Goal: Find specific page/section: Find specific page/section

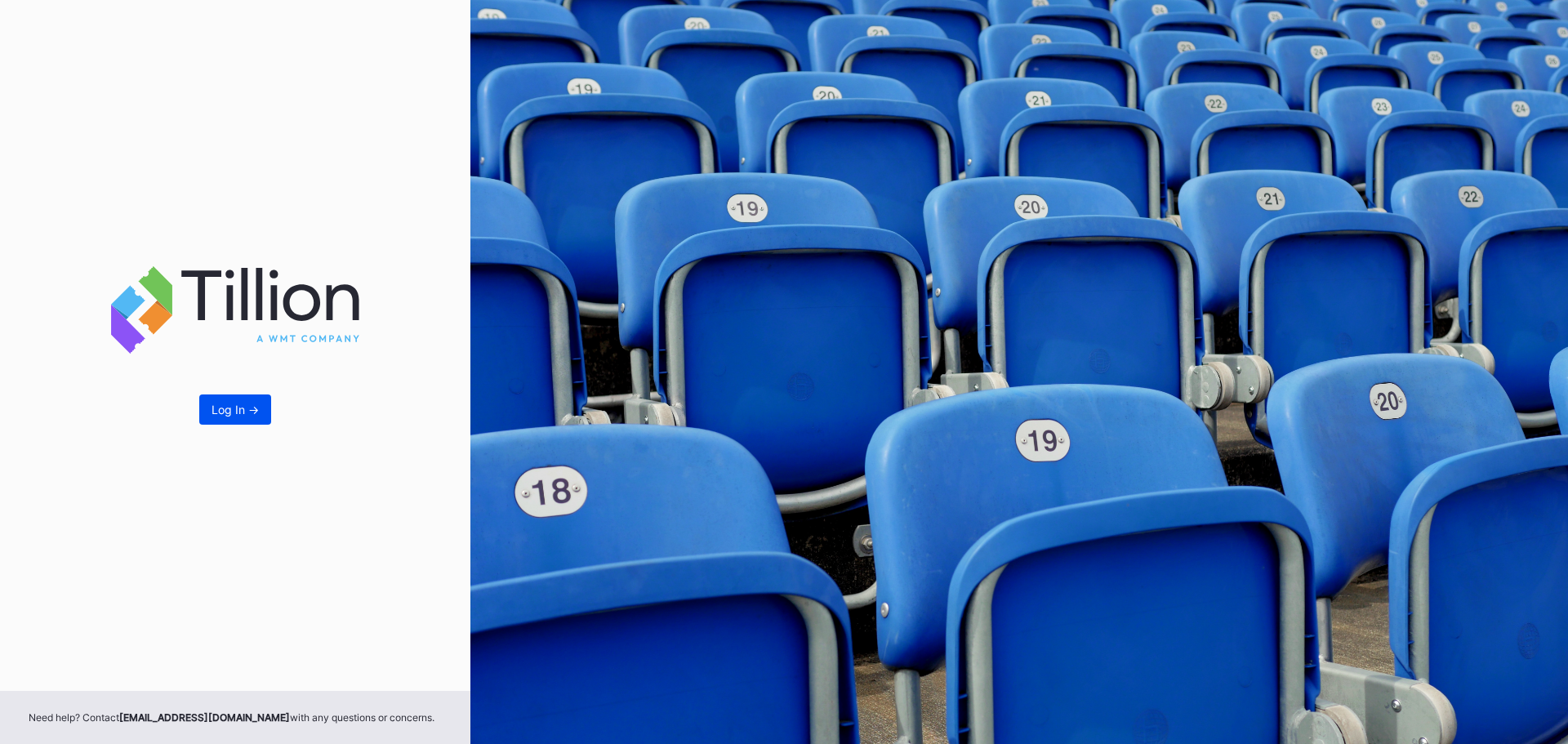
click at [229, 394] on button "Log In ->" at bounding box center [235, 410] width 72 height 31
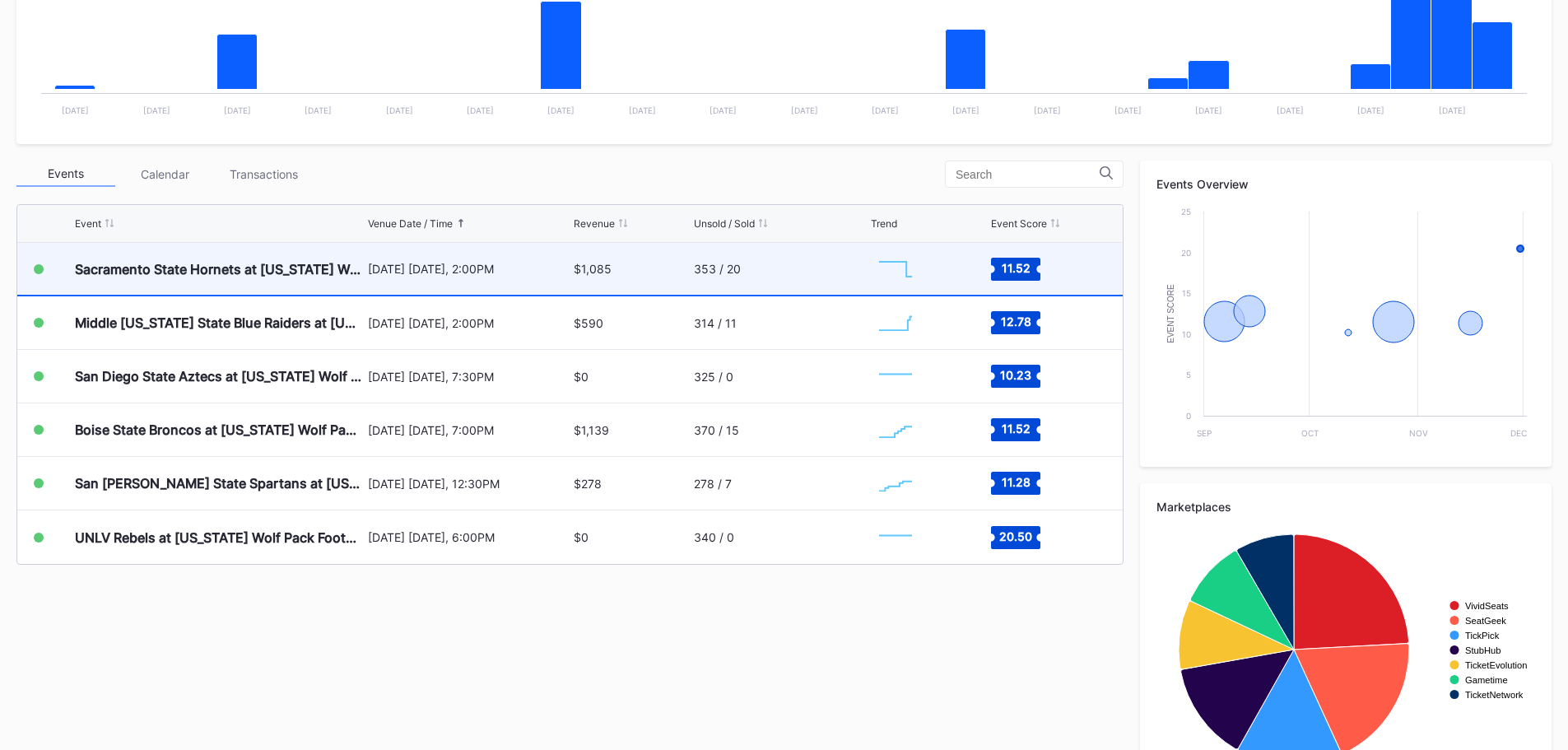
scroll to position [412, 0]
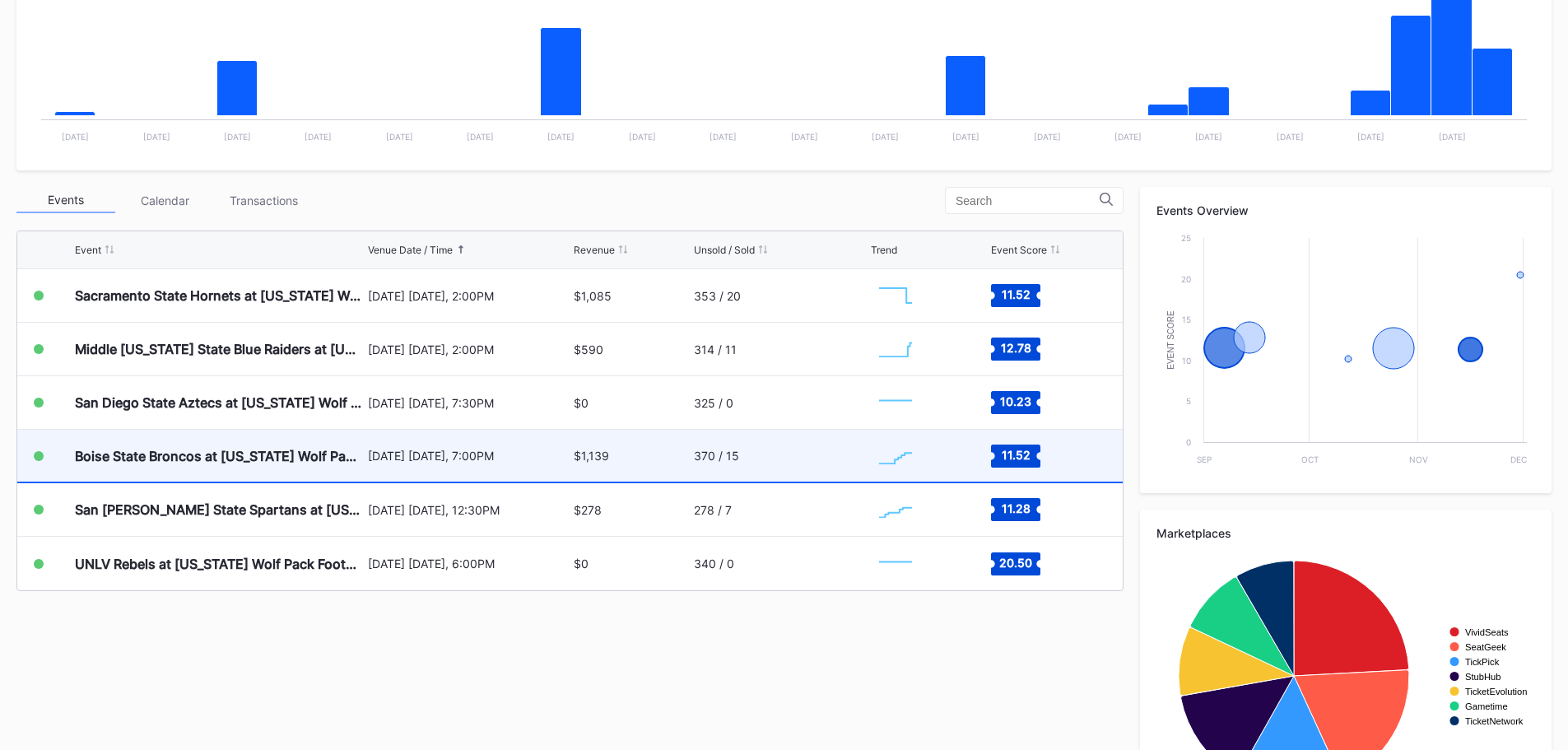
click at [652, 467] on div "$1,139" at bounding box center [632, 455] width 116 height 52
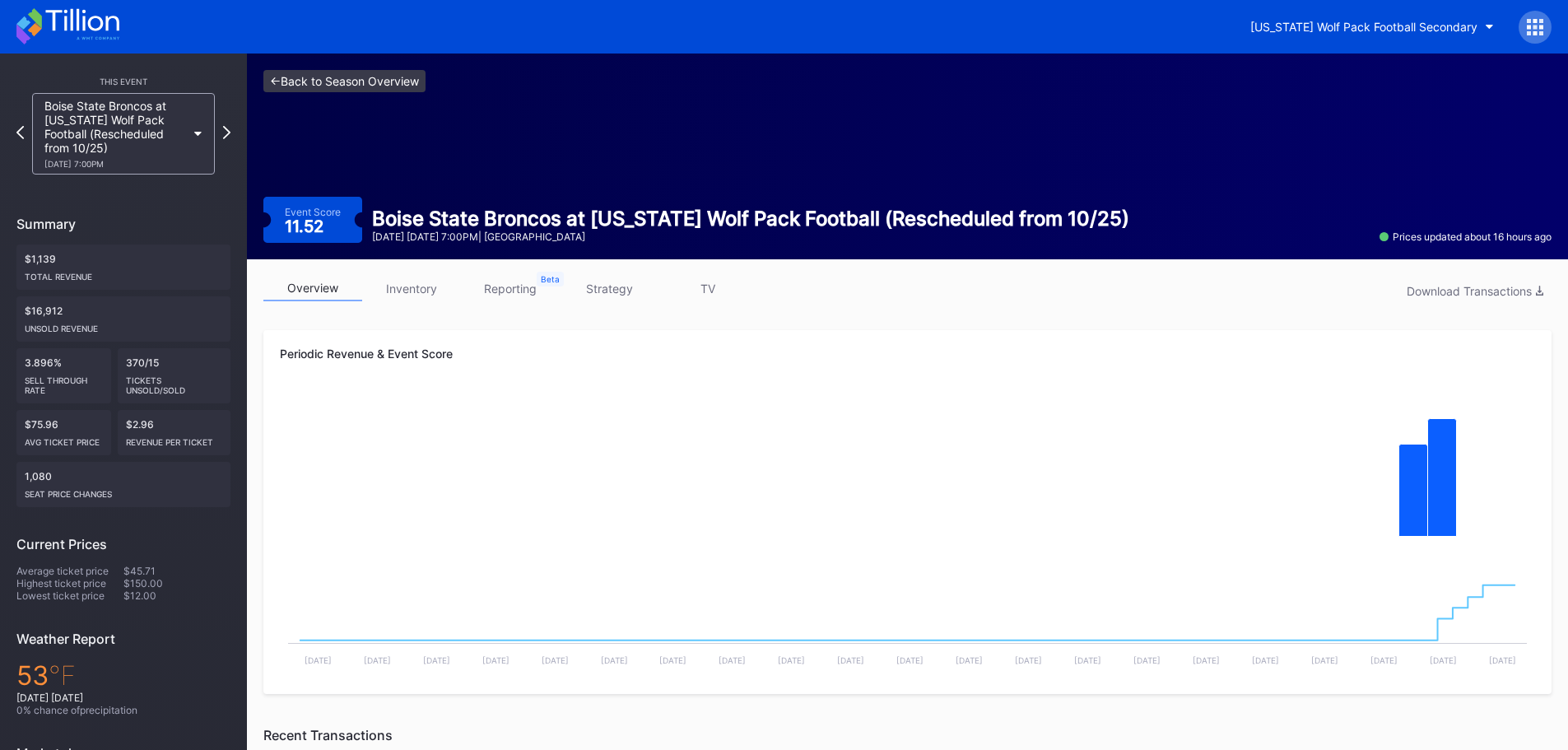
click at [325, 90] on link "<- Back to Season Overview" at bounding box center [345, 81] width 162 height 22
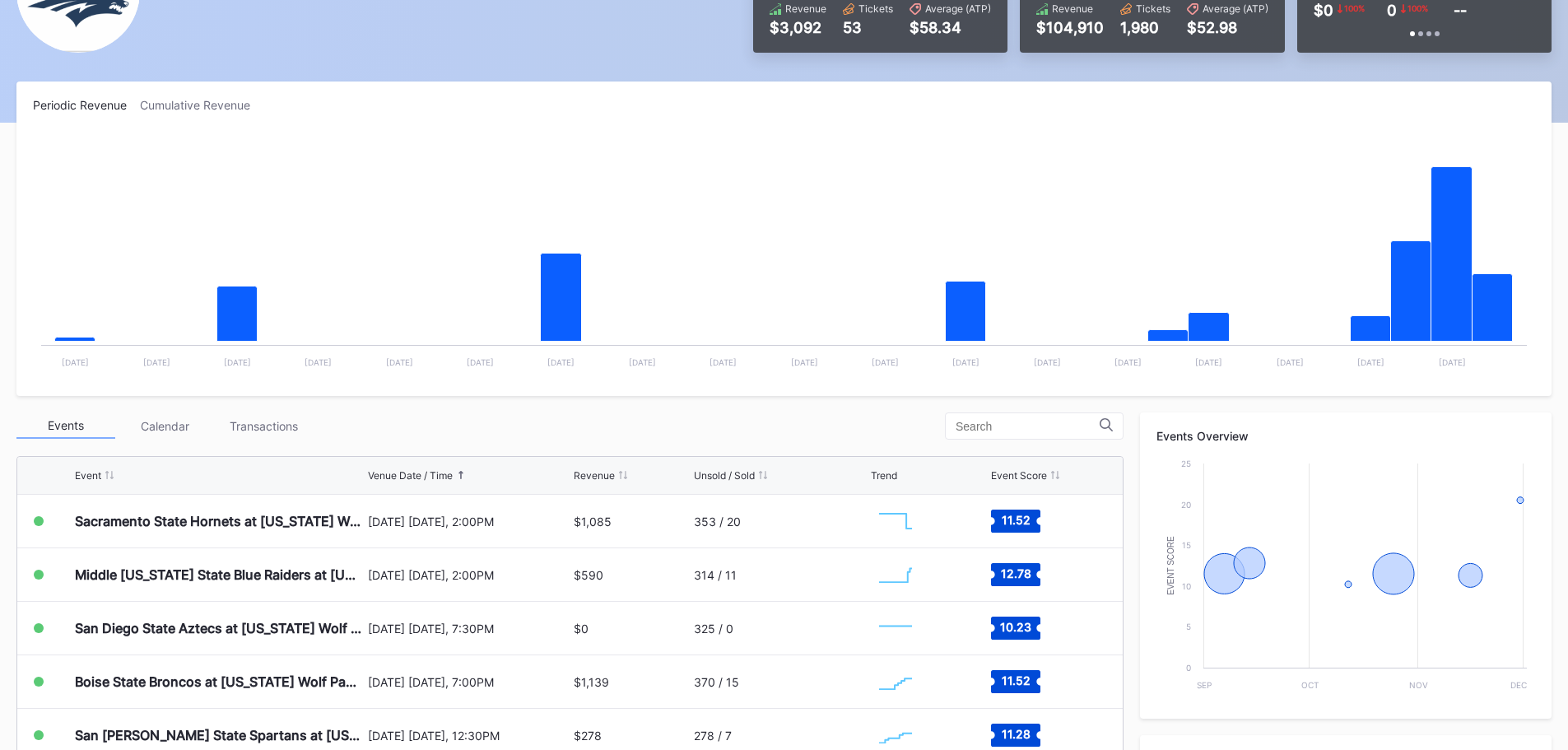
scroll to position [246, 0]
